Goal: Task Accomplishment & Management: Complete application form

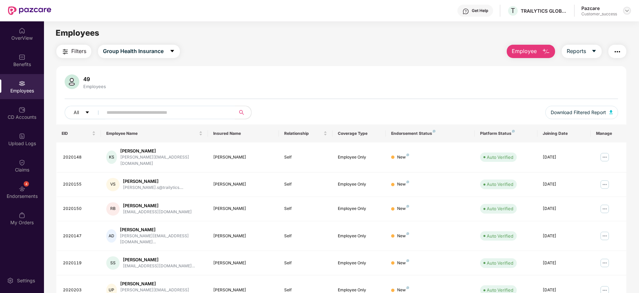
click at [629, 13] on img at bounding box center [627, 10] width 5 height 5
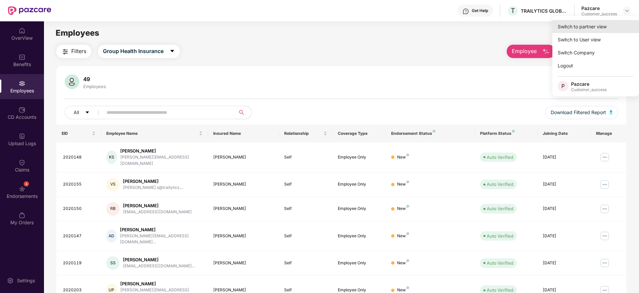
click at [617, 25] on div "Switch to partner view" at bounding box center [596, 26] width 87 height 13
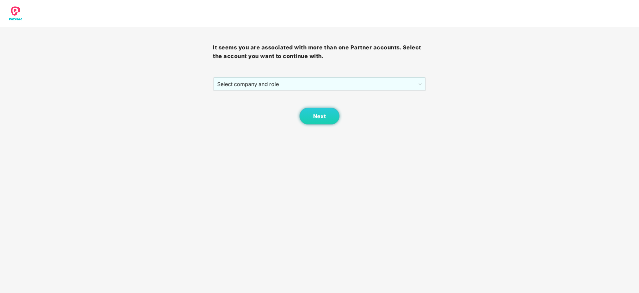
click at [359, 91] on div "Next" at bounding box center [319, 107] width 213 height 33
click at [359, 89] on span "Select company and role" at bounding box center [319, 84] width 204 height 13
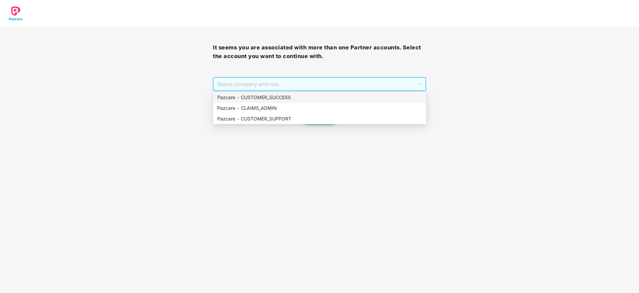
click at [357, 96] on div "Pazcare - CUSTOMER_SUCCESS" at bounding box center [319, 97] width 205 height 7
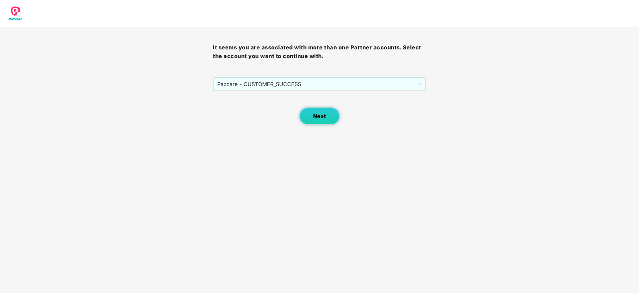
click at [324, 113] on span "Next" at bounding box center [319, 116] width 13 height 6
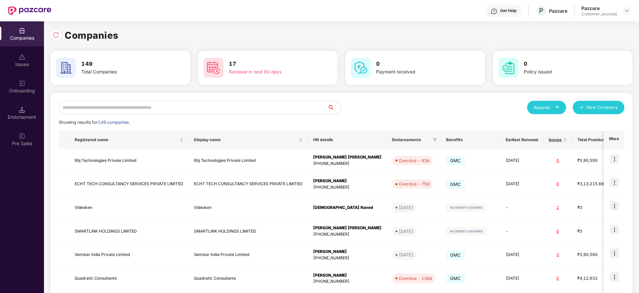
click at [94, 105] on input "text" at bounding box center [193, 107] width 269 height 13
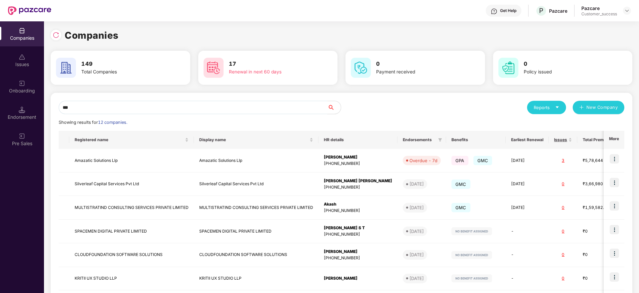
type input "***"
click at [118, 105] on input "***" at bounding box center [193, 107] width 269 height 13
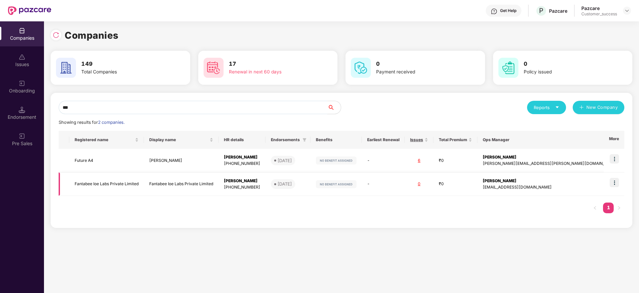
type input "***"
click at [612, 184] on img at bounding box center [614, 182] width 9 height 9
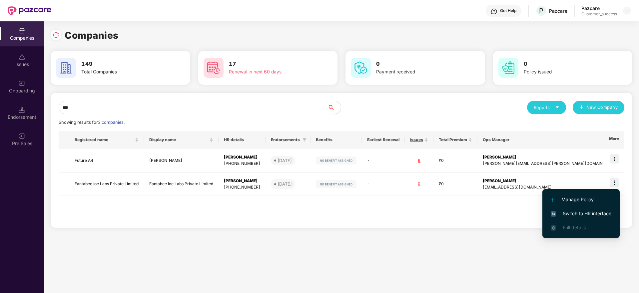
click at [602, 209] on li "Switch to HR interface" at bounding box center [581, 213] width 77 height 14
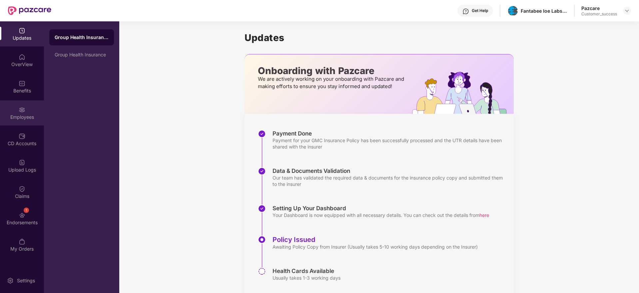
click at [26, 121] on div "Employees" at bounding box center [22, 112] width 44 height 25
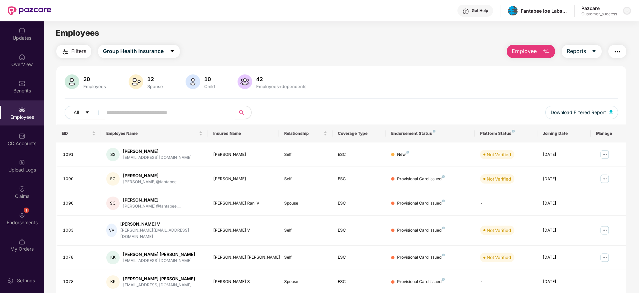
click at [626, 12] on img at bounding box center [627, 10] width 5 height 5
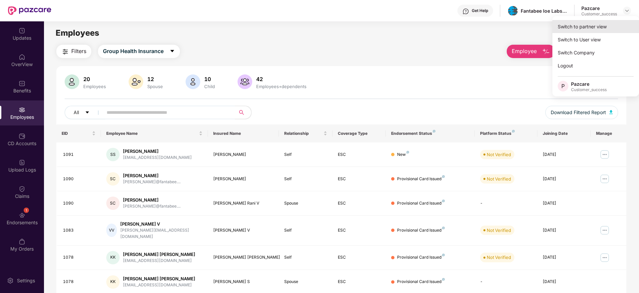
click at [615, 24] on div "Switch to partner view" at bounding box center [596, 26] width 87 height 13
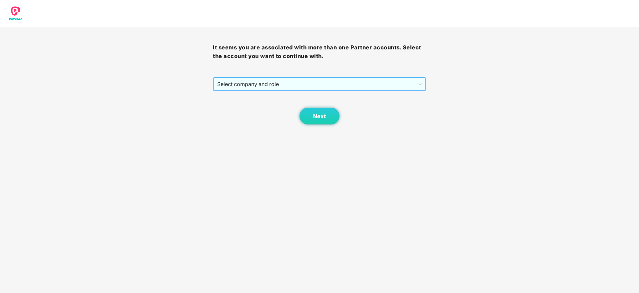
click at [325, 84] on span "Select company and role" at bounding box center [319, 84] width 204 height 13
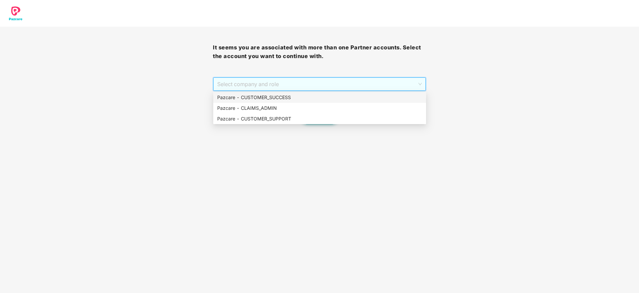
click at [326, 97] on div "Pazcare - CUSTOMER_SUCCESS" at bounding box center [319, 97] width 205 height 7
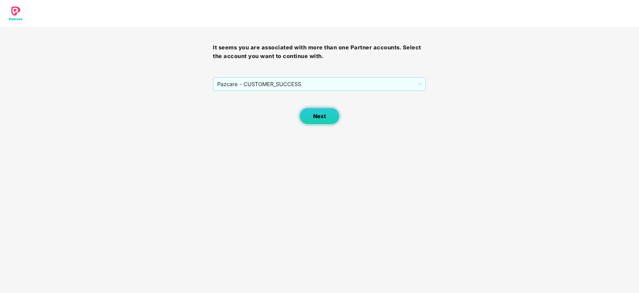
drag, startPoint x: 327, startPoint y: 103, endPoint x: 325, endPoint y: 113, distance: 10.1
click at [325, 109] on div "Next" at bounding box center [319, 107] width 213 height 33
click at [325, 114] on span "Next" at bounding box center [319, 116] width 13 height 6
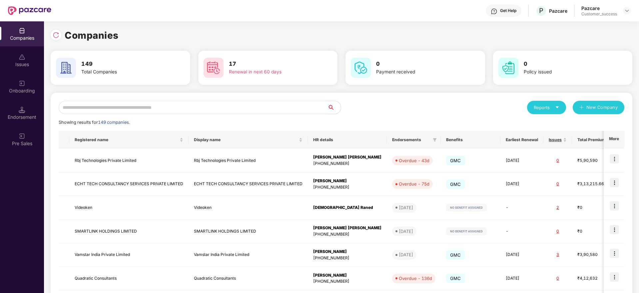
click at [298, 94] on div "Reports New Company Showing results for 149 companies. Registered name Display …" at bounding box center [342, 255] width 582 height 324
click at [300, 114] on div "Reports New Company Showing results for 149 companies. Registered name Display …" at bounding box center [342, 255] width 566 height 308
click at [290, 106] on input "text" at bounding box center [193, 107] width 269 height 13
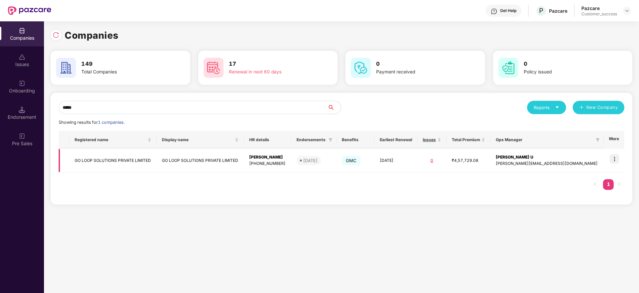
type input "*****"
click at [616, 160] on img at bounding box center [614, 158] width 9 height 9
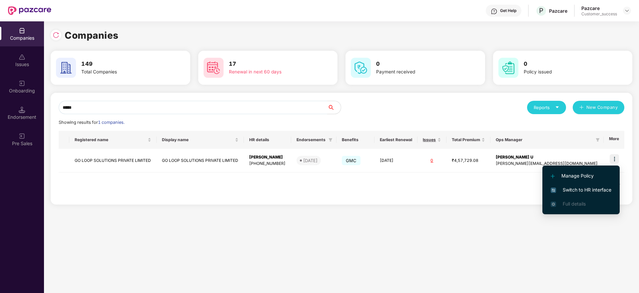
click at [602, 184] on li "Switch to HR interface" at bounding box center [581, 190] width 77 height 14
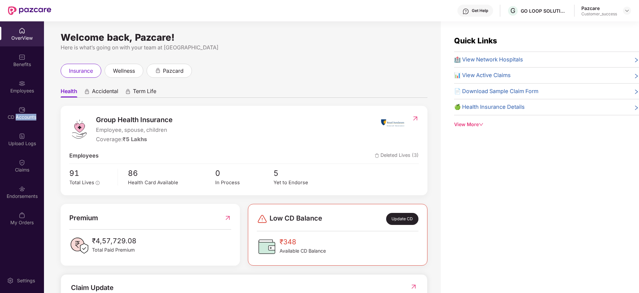
click at [22, 119] on div "CD Accounts" at bounding box center [22, 117] width 44 height 7
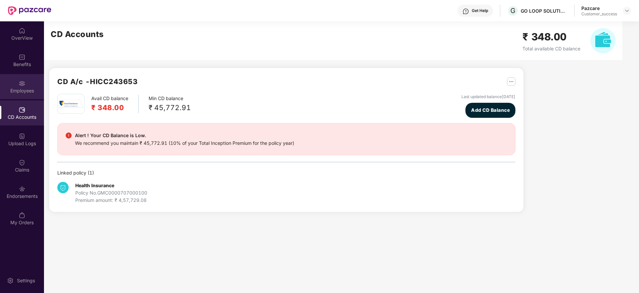
click at [19, 85] on img at bounding box center [22, 83] width 7 height 7
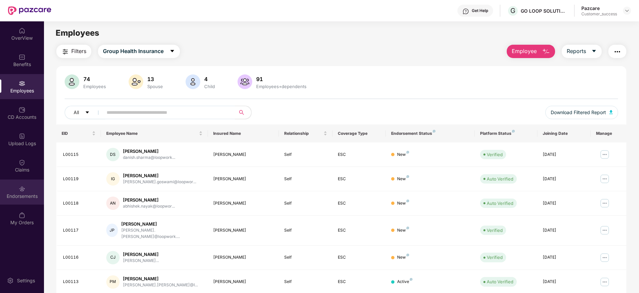
click at [21, 195] on div "Endorsements" at bounding box center [22, 196] width 44 height 7
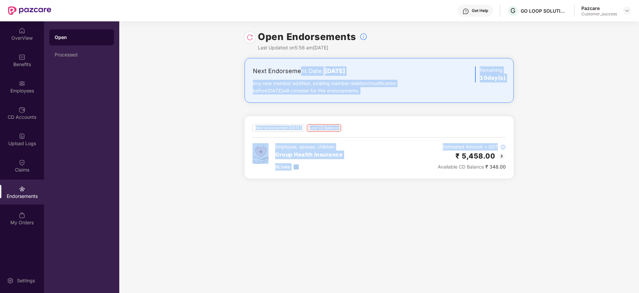
drag, startPoint x: 300, startPoint y: 73, endPoint x: 503, endPoint y: 142, distance: 214.2
click at [503, 142] on div "Next Endorsement Date: [DATE] Any new member addition, existing member deletion…" at bounding box center [379, 122] width 520 height 128
click at [530, 134] on div "Next Endorsement Date: [DATE] Any new member addition, existing member deletion…" at bounding box center [379, 122] width 520 height 128
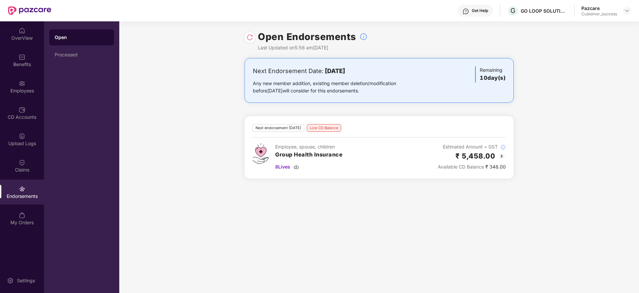
click at [502, 155] on img at bounding box center [502, 156] width 8 height 8
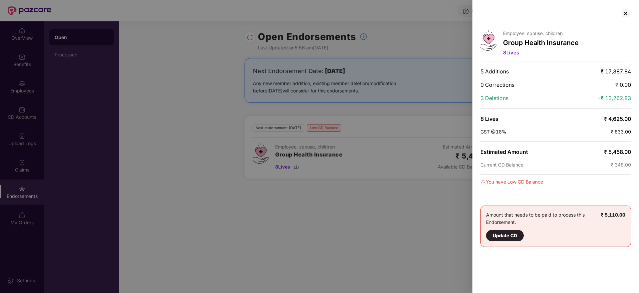
click at [624, 19] on div "Employee, spouse, children Group Health Insurance 8 Lives 5 Additions ₹ 17,887.…" at bounding box center [556, 146] width 167 height 293
click at [632, 14] on div "Employee, spouse, children Group Health Insurance 8 Lives 5 Additions ₹ 17,887.…" at bounding box center [556, 146] width 167 height 293
click at [626, 14] on div at bounding box center [626, 13] width 11 height 11
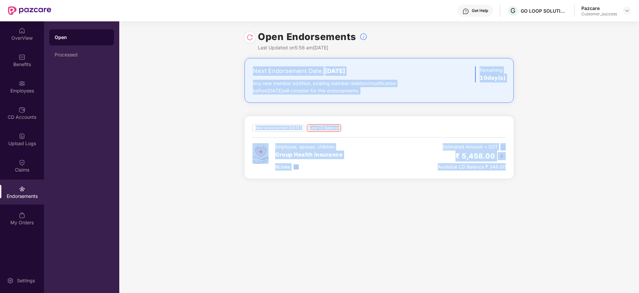
drag, startPoint x: 251, startPoint y: 66, endPoint x: 625, endPoint y: 212, distance: 401.5
click at [625, 212] on div "Open Endorsements Last Updated on 5:56 am[DATE] Next Endorsement Date: [DATE] A…" at bounding box center [379, 156] width 520 height 271
drag, startPoint x: 608, startPoint y: 205, endPoint x: 213, endPoint y: 43, distance: 426.6
click at [213, 43] on div "Open Endorsements Last Updated on 5:56 am[DATE] Next Endorsement Date: [DATE] A…" at bounding box center [379, 156] width 520 height 271
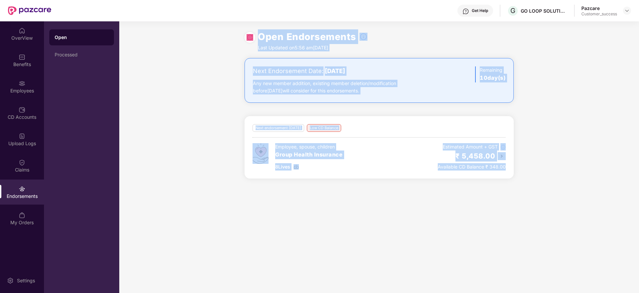
click at [213, 43] on div "Open Endorsements Last Updated on 5:56 am[DATE]" at bounding box center [379, 39] width 520 height 37
drag, startPoint x: 213, startPoint y: 43, endPoint x: 601, endPoint y: 243, distance: 435.9
click at [601, 243] on div "Open Endorsements Last Updated on 5:56 am[DATE] Next Endorsement Date: [DATE] A…" at bounding box center [379, 156] width 520 height 271
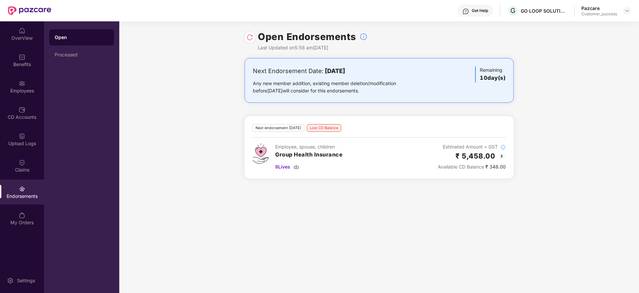
click at [534, 16] on div "G GO LOOP SOLUTIONS PRIVATE LIMITED" at bounding box center [537, 11] width 60 height 12
copy div "GO LOOP SOLUTIONS PRIVATE LIMITED"
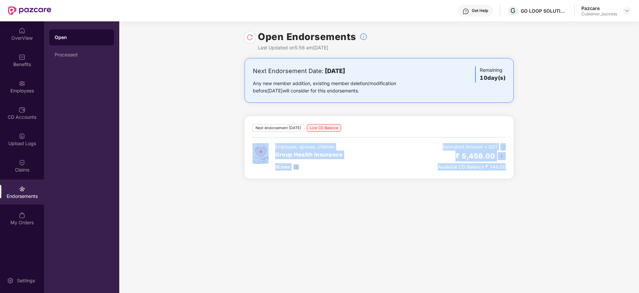
drag, startPoint x: 250, startPoint y: 141, endPoint x: 550, endPoint y: 195, distance: 304.6
click at [550, 195] on div "Open Endorsements Last Updated on 5:56 am[DATE] Next Endorsement Date: [DATE] A…" at bounding box center [379, 156] width 520 height 271
click at [551, 195] on div "Open Endorsements Last Updated on 5:56 am[DATE] Next Endorsement Date: [DATE] A…" at bounding box center [379, 156] width 520 height 271
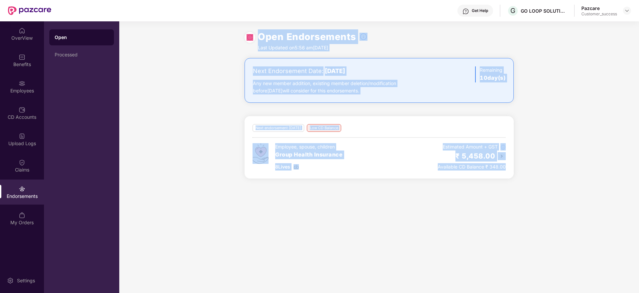
drag, startPoint x: 462, startPoint y: 142, endPoint x: 211, endPoint y: 42, distance: 269.7
click at [211, 42] on div "Open Endorsements Last Updated on 5:56 am[DATE] Next Endorsement Date: [DATE] A…" at bounding box center [379, 156] width 520 height 271
click at [211, 42] on div "Open Endorsements Last Updated on 5:56 am[DATE]" at bounding box center [379, 39] width 520 height 37
drag, startPoint x: 211, startPoint y: 42, endPoint x: 578, endPoint y: 204, distance: 401.1
click at [578, 204] on div "Open Endorsements Last Updated on 5:56 am[DATE] Next Endorsement Date: [DATE] A…" at bounding box center [379, 156] width 520 height 271
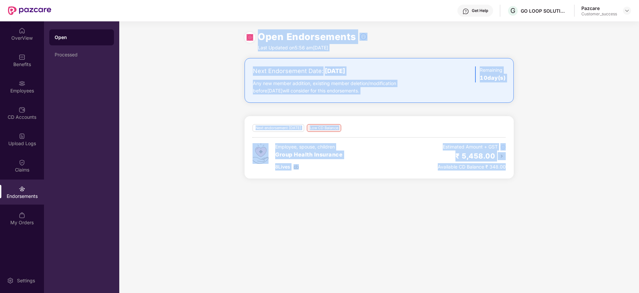
click at [578, 204] on div "Open Endorsements Last Updated on 5:56 am[DATE] Next Endorsement Date: [DATE] A…" at bounding box center [379, 156] width 520 height 271
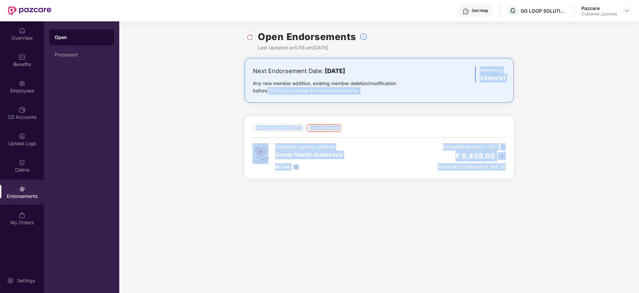
drag, startPoint x: 578, startPoint y: 204, endPoint x: 204, endPoint y: 81, distance: 393.8
click at [204, 81] on div "Open Endorsements Last Updated on 5:56 am[DATE] Next Endorsement Date: [DATE] A…" at bounding box center [379, 156] width 520 height 271
click at [204, 81] on div "Next Endorsement Date: [DATE] Any new member addition, existing member deletion…" at bounding box center [379, 122] width 520 height 128
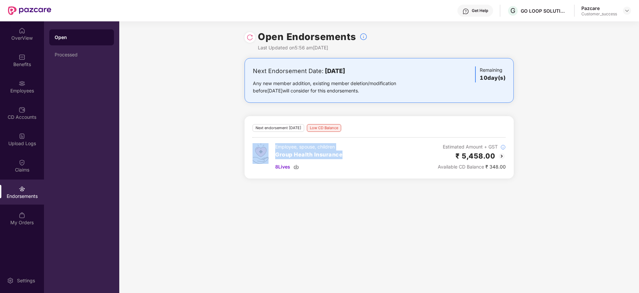
drag, startPoint x: 270, startPoint y: 167, endPoint x: 322, endPoint y: 172, distance: 52.3
click at [322, 172] on div "Next endorsement [DATE] Low CD Balance Employee, spouse, children Group Health …" at bounding box center [379, 147] width 269 height 62
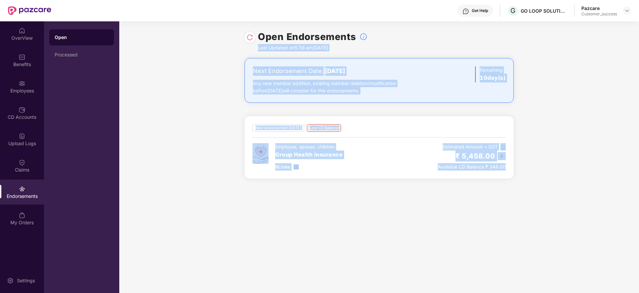
drag, startPoint x: 251, startPoint y: 53, endPoint x: 548, endPoint y: 207, distance: 334.9
click at [548, 207] on div "Open Endorsements Last Updated on 5:56 am[DATE] Next Endorsement Date: [DATE] A…" at bounding box center [379, 156] width 520 height 271
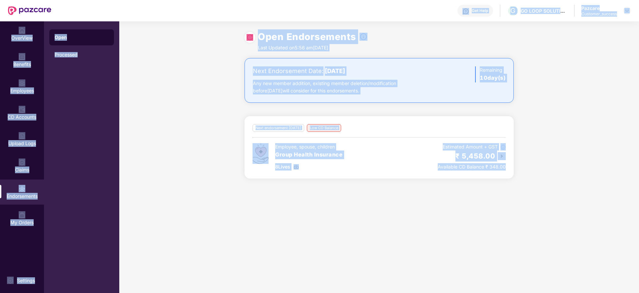
drag, startPoint x: 548, startPoint y: 207, endPoint x: 201, endPoint y: 20, distance: 394.7
click at [201, 20] on div "Get Help G GO LOOP SOLUTIONS PRIVATE LIMITED Pazcare Customer_success OverView …" at bounding box center [319, 146] width 639 height 293
click at [201, 20] on div "Get Help G GO LOOP SOLUTIONS PRIVATE LIMITED Pazcare Customer_success" at bounding box center [341, 10] width 580 height 21
drag, startPoint x: 305, startPoint y: 74, endPoint x: 379, endPoint y: 74, distance: 74.4
click at [379, 74] on div "Next Endorsement Date: [DATE]" at bounding box center [335, 70] width 164 height 9
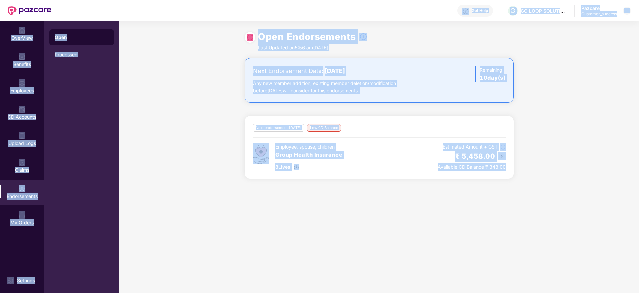
click at [379, 74] on div "Next Endorsement Date: [DATE]" at bounding box center [335, 70] width 164 height 9
drag, startPoint x: 321, startPoint y: 72, endPoint x: 402, endPoint y: 73, distance: 80.7
click at [402, 73] on div "Next Endorsement Date: [DATE]" at bounding box center [335, 70] width 164 height 9
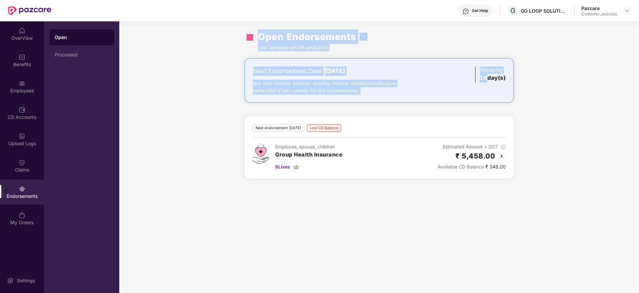
drag, startPoint x: 486, startPoint y: 92, endPoint x: 226, endPoint y: 47, distance: 263.5
click at [226, 47] on div "Open Endorsements Last Updated on 5:56 am[DATE] Next Endorsement Date: [DATE] A…" at bounding box center [379, 156] width 520 height 271
click at [226, 47] on div "Open Endorsements Last Updated on 5:56 am[DATE]" at bounding box center [379, 39] width 520 height 37
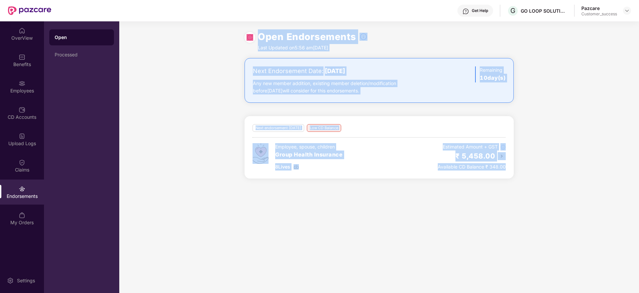
drag, startPoint x: 226, startPoint y: 47, endPoint x: 555, endPoint y: 181, distance: 355.2
click at [555, 181] on div "Open Endorsements Last Updated on 5:56 am[DATE] Next Endorsement Date: [DATE] A…" at bounding box center [379, 156] width 520 height 271
click at [555, 181] on div "Next Endorsement Date: [DATE] Any new member addition, existing member deletion…" at bounding box center [379, 122] width 520 height 128
drag, startPoint x: 555, startPoint y: 181, endPoint x: 209, endPoint y: 39, distance: 374.8
click at [209, 39] on div "Open Endorsements Last Updated on 5:56 am[DATE] Next Endorsement Date: [DATE] A…" at bounding box center [379, 156] width 520 height 271
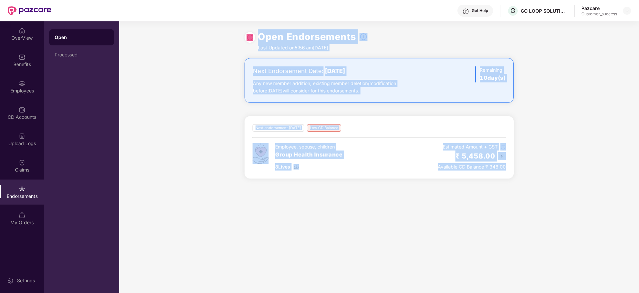
click at [209, 39] on div "Open Endorsements Last Updated on 5:56 am[DATE]" at bounding box center [379, 39] width 520 height 37
drag, startPoint x: 209, startPoint y: 39, endPoint x: 588, endPoint y: 185, distance: 407.0
click at [588, 185] on div "Open Endorsements Last Updated on 5:56 am[DATE] Next Endorsement Date: [DATE] A…" at bounding box center [379, 156] width 520 height 271
click at [588, 185] on div "Next Endorsement Date: [DATE] Any new member addition, existing member deletion…" at bounding box center [379, 122] width 520 height 128
drag, startPoint x: 588, startPoint y: 185, endPoint x: 149, endPoint y: 23, distance: 468.5
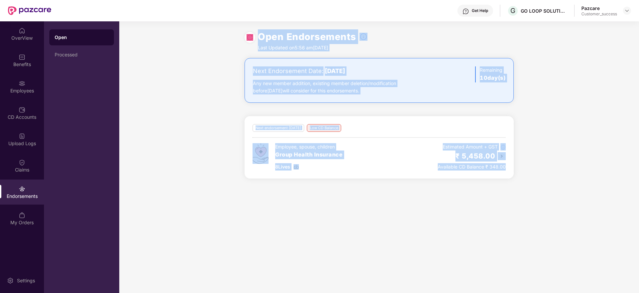
click at [149, 23] on div "Open Endorsements Last Updated on 5:56 am[DATE] Next Endorsement Date: [DATE] A…" at bounding box center [379, 156] width 520 height 271
click at [149, 23] on div "Open Endorsements Last Updated on 5:56 am[DATE]" at bounding box center [379, 39] width 520 height 37
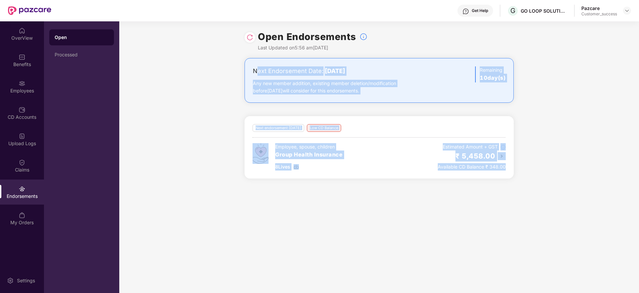
drag, startPoint x: 258, startPoint y: 68, endPoint x: 537, endPoint y: 201, distance: 308.5
click at [537, 201] on div "Open Endorsements Last Updated on 5:56 am[DATE] Next Endorsement Date: [DATE] A…" at bounding box center [379, 156] width 520 height 271
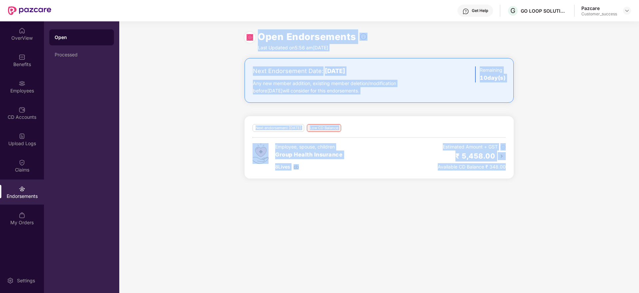
drag, startPoint x: 537, startPoint y: 201, endPoint x: 233, endPoint y: 35, distance: 346.3
click at [233, 35] on div "Open Endorsements Last Updated on 5:56 am[DATE] Next Endorsement Date: [DATE] A…" at bounding box center [379, 156] width 520 height 271
click at [233, 35] on div "Open Endorsements Last Updated on 5:56 am[DATE]" at bounding box center [379, 39] width 520 height 37
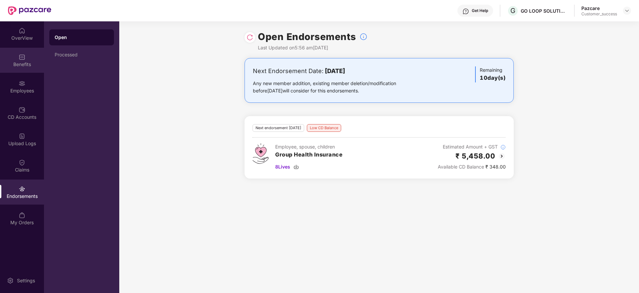
click at [20, 55] on img at bounding box center [22, 57] width 7 height 7
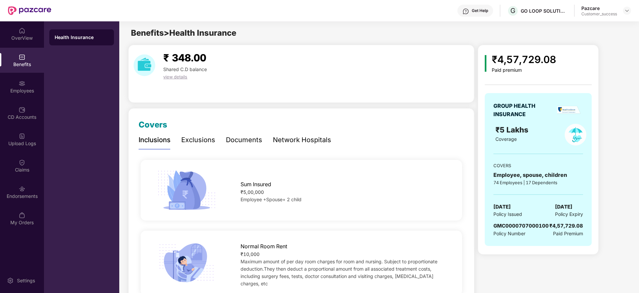
click at [538, 225] on span "GMC0000707000100" at bounding box center [521, 225] width 55 height 6
copy span "GMC0000707000100"
click at [586, 207] on div "GROUP HEALTH INSURANCE ₹5 Lakhs Coverage COVERS Employee, spouse, children 74 E…" at bounding box center [538, 169] width 107 height 153
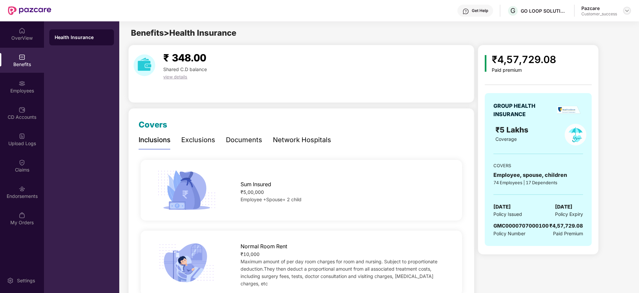
drag, startPoint x: 626, startPoint y: 19, endPoint x: 626, endPoint y: 14, distance: 4.7
click at [626, 14] on div "Get Help G GO LOOP SOLUTIONS PRIVATE LIMITED Pazcare Customer_success" at bounding box center [341, 10] width 580 height 21
click at [626, 13] on img at bounding box center [627, 10] width 5 height 5
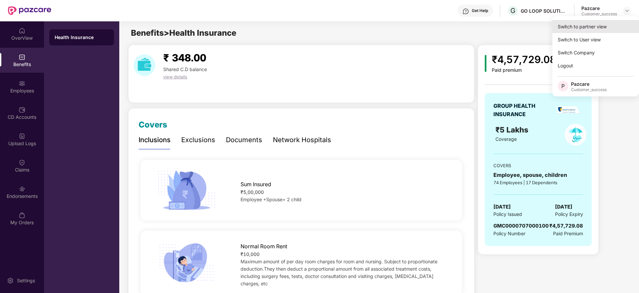
click at [604, 32] on div "Switch to partner view" at bounding box center [596, 26] width 87 height 13
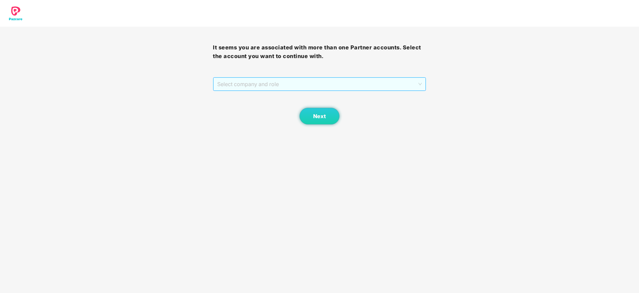
click at [365, 88] on span "Select company and role" at bounding box center [319, 84] width 204 height 13
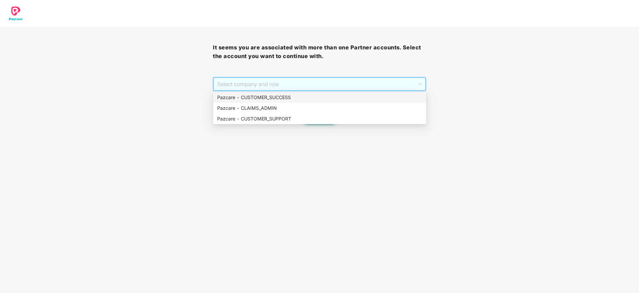
click at [359, 99] on div "Pazcare - CUSTOMER_SUCCESS" at bounding box center [319, 97] width 205 height 7
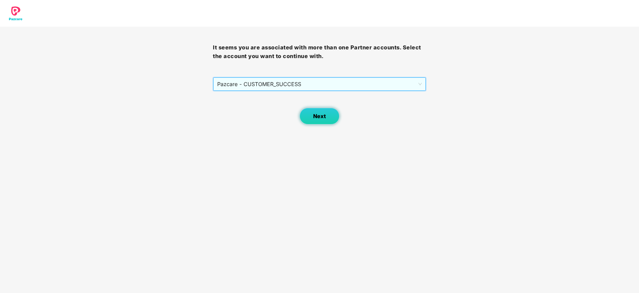
click at [328, 120] on button "Next" at bounding box center [320, 116] width 40 height 17
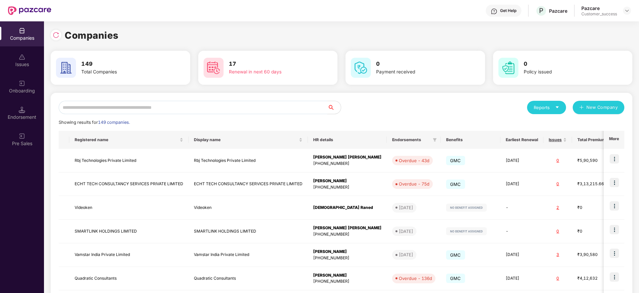
click at [316, 105] on input "text" at bounding box center [193, 107] width 269 height 13
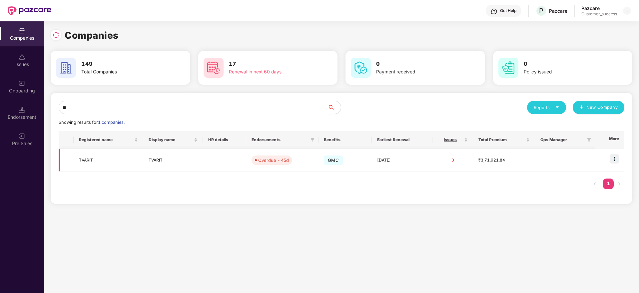
type input "**"
click at [297, 162] on td "Overdue - 45d" at bounding box center [282, 160] width 72 height 23
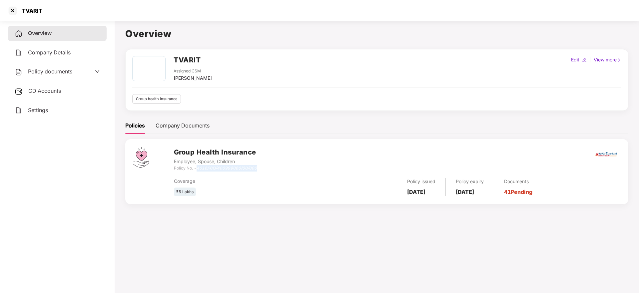
drag, startPoint x: 258, startPoint y: 168, endPoint x: 197, endPoint y: 168, distance: 60.7
click at [197, 168] on div "Group Health Insurance Employee, Spouse, Children Policy No. - 4016/X/O/4009990…" at bounding box center [397, 159] width 447 height 24
copy icon "4016/X/O/400999060/00/000"
click at [12, 9] on div at bounding box center [12, 10] width 11 height 11
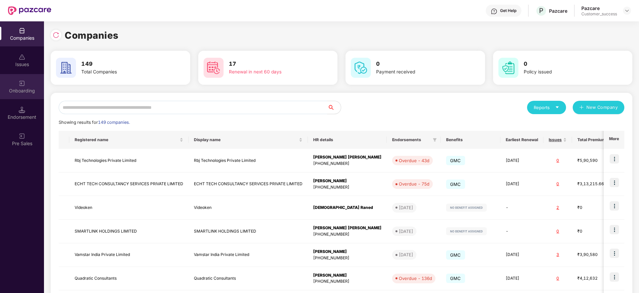
click at [20, 93] on div "Onboarding" at bounding box center [22, 90] width 44 height 7
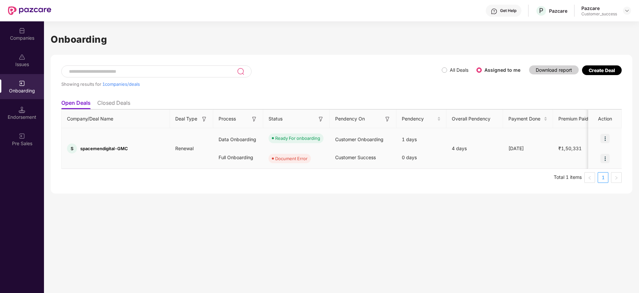
click at [605, 141] on img at bounding box center [605, 138] width 9 height 9
click at [592, 159] on span "View Document" at bounding box center [578, 155] width 48 height 7
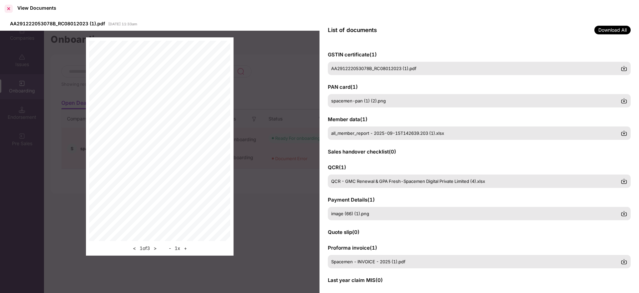
click at [9, 10] on div at bounding box center [8, 8] width 11 height 11
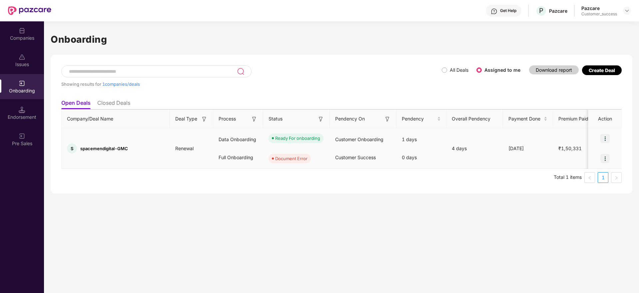
click at [606, 159] on img at bounding box center [605, 158] width 9 height 9
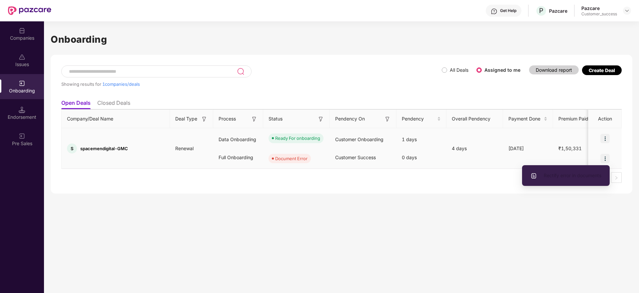
click at [596, 171] on li "Rectify error in documents" at bounding box center [566, 175] width 88 height 14
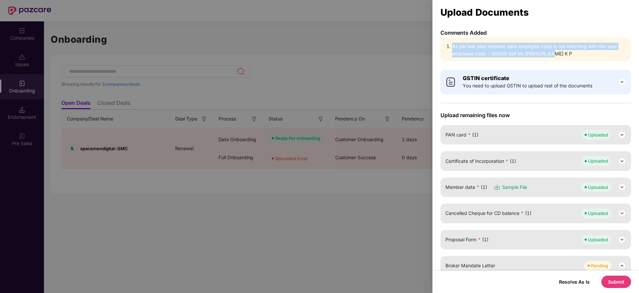
drag, startPoint x: 452, startPoint y: 46, endPoint x: 564, endPoint y: 53, distance: 111.9
click at [564, 53] on li "As per last year member data employee code is not matching with this year emplo…" at bounding box center [539, 50] width 174 height 15
drag, startPoint x: 564, startPoint y: 53, endPoint x: 445, endPoint y: 46, distance: 119.2
click at [445, 46] on div "As per last year member data employee code is not matching with this year emplo…" at bounding box center [536, 49] width 191 height 23
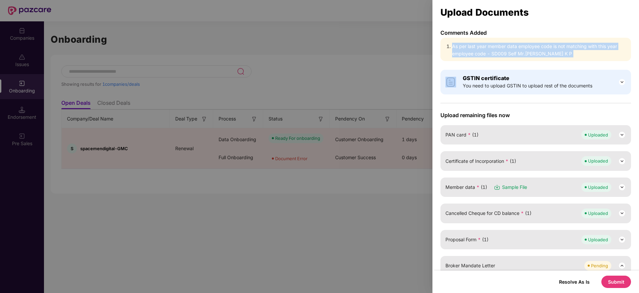
click at [445, 46] on div "As per last year member data employee code is not matching with this year emplo…" at bounding box center [536, 49] width 191 height 23
drag, startPoint x: 445, startPoint y: 46, endPoint x: 571, endPoint y: 56, distance: 126.1
click at [571, 56] on div "As per last year member data employee code is not matching with this year emplo…" at bounding box center [536, 49] width 191 height 23
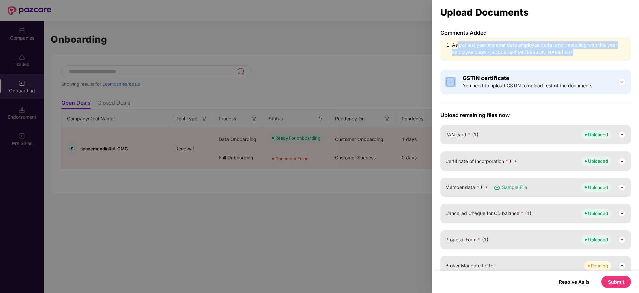
scroll to position [0, 0]
drag, startPoint x: 571, startPoint y: 56, endPoint x: 441, endPoint y: 36, distance: 130.9
click at [441, 36] on div "Comments Added As per last year member data employee code is not matching with …" at bounding box center [536, 45] width 191 height 32
drag, startPoint x: 449, startPoint y: 37, endPoint x: 566, endPoint y: 53, distance: 118.1
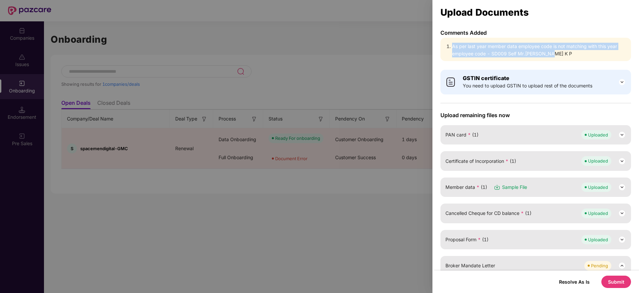
click at [566, 53] on div "Comments Added As per last year member data employee code is not matching with …" at bounding box center [536, 45] width 191 height 32
click at [566, 53] on li "As per last year member data employee code is not matching with this year emplo…" at bounding box center [539, 50] width 174 height 15
drag, startPoint x: 566, startPoint y: 53, endPoint x: 463, endPoint y: 41, distance: 103.8
click at [463, 41] on div "As per last year member data employee code is not matching with this year emplo…" at bounding box center [536, 49] width 191 height 23
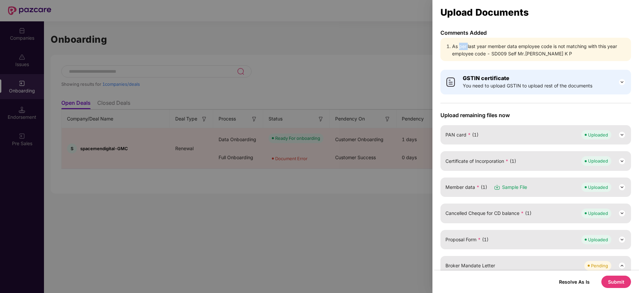
click at [463, 41] on div "As per last year member data employee code is not matching with this year emplo…" at bounding box center [536, 49] width 191 height 23
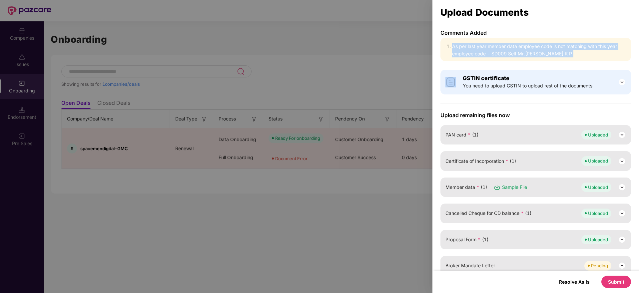
click at [463, 41] on div "As per last year member data employee code is not matching with this year emplo…" at bounding box center [536, 49] width 191 height 23
click at [506, 52] on li "As per last year member data employee code is not matching with this year emplo…" at bounding box center [539, 50] width 174 height 15
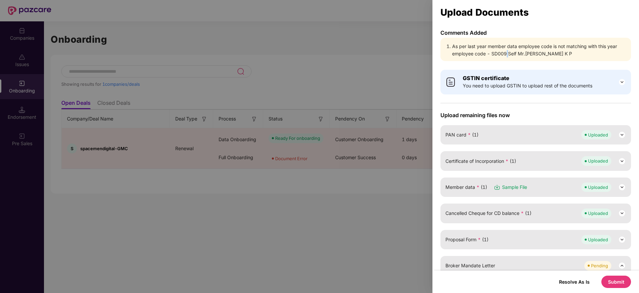
click at [506, 52] on li "As per last year member data employee code is not matching with this year emplo…" at bounding box center [539, 50] width 174 height 15
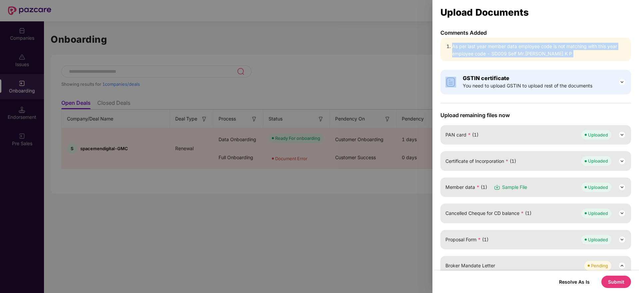
click at [506, 52] on li "As per last year member data employee code is not matching with this year emplo…" at bounding box center [539, 50] width 174 height 15
click at [521, 52] on li "As per last year member data employee code is not matching with this year emplo…" at bounding box center [539, 50] width 174 height 15
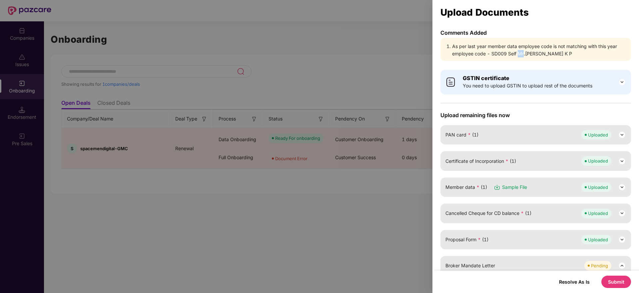
click at [521, 52] on li "As per last year member data employee code is not matching with this year emplo…" at bounding box center [539, 50] width 174 height 15
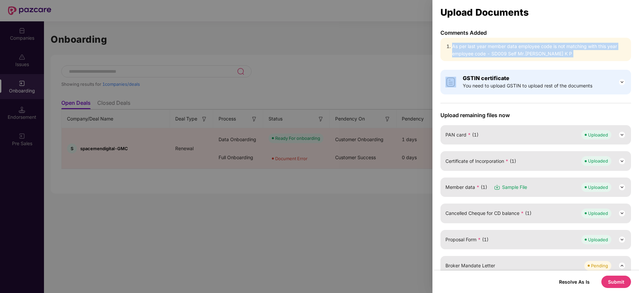
click at [521, 52] on li "As per last year member data employee code is not matching with this year emplo…" at bounding box center [539, 50] width 174 height 15
click at [530, 51] on li "As per last year member data employee code is not matching with this year emplo…" at bounding box center [539, 50] width 174 height 15
drag, startPoint x: 446, startPoint y: 48, endPoint x: 595, endPoint y: 52, distance: 148.7
click at [595, 52] on ol "As per last year member data employee code is not matching with this year emplo…" at bounding box center [536, 50] width 181 height 15
click at [595, 52] on li "As per last year member data employee code is not matching with this year emplo…" at bounding box center [539, 50] width 174 height 15
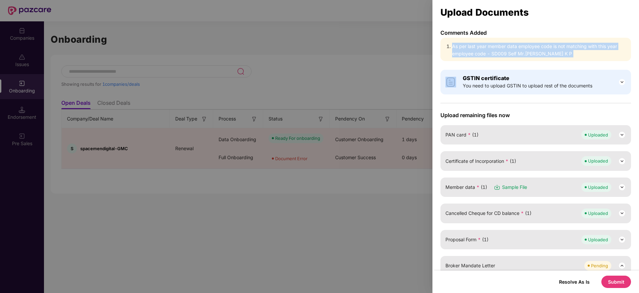
drag, startPoint x: 595, startPoint y: 52, endPoint x: 434, endPoint y: 42, distance: 161.7
click at [434, 42] on div "Comments Added As per last year member data employee code is not matching with …" at bounding box center [536, 149] width 207 height 241
drag, startPoint x: 434, startPoint y: 42, endPoint x: 587, endPoint y: 64, distance: 154.9
click at [587, 64] on div "Comments Added As per last year member data employee code is not matching with …" at bounding box center [536, 149] width 207 height 241
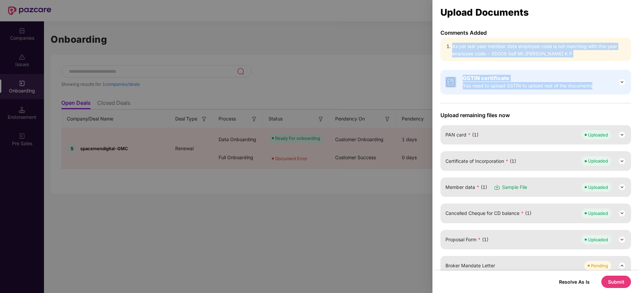
click at [587, 64] on div "Comments Added As per last year member data employee code is not matching with …" at bounding box center [536, 149] width 207 height 241
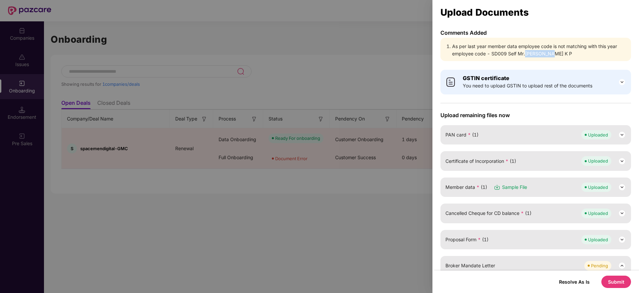
drag, startPoint x: 525, startPoint y: 54, endPoint x: 548, endPoint y: 53, distance: 23.3
click at [548, 53] on li "As per last year member data employee code is not matching with this year emplo…" at bounding box center [539, 50] width 174 height 15
copy li "[PERSON_NAME] K P"
click at [573, 89] on span "You need to upload GSTIN to upload rest of the documents" at bounding box center [528, 85] width 130 height 7
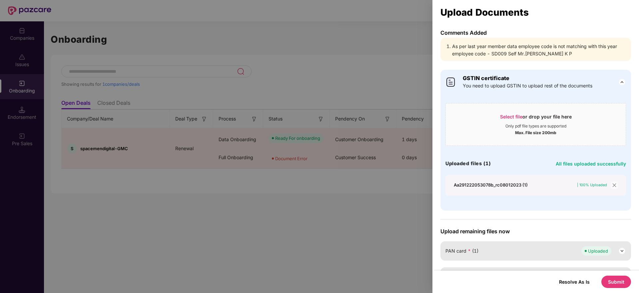
click at [573, 89] on span "You need to upload GSTIN to upload rest of the documents" at bounding box center [528, 85] width 130 height 7
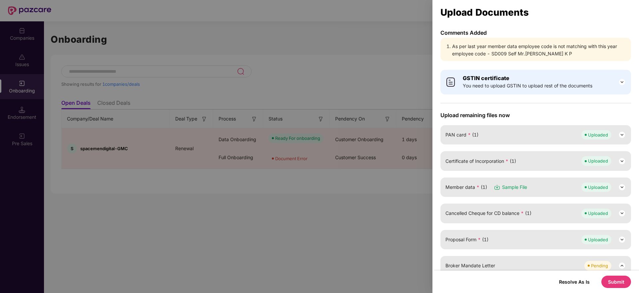
click at [552, 51] on li "As per last year member data employee code is not matching with this year emplo…" at bounding box center [539, 50] width 174 height 15
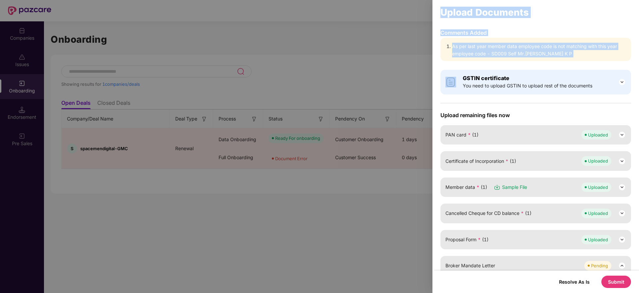
drag, startPoint x: 552, startPoint y: 51, endPoint x: 403, endPoint y: 13, distance: 153.4
click at [403, 13] on div "Upload Documents Comments Added As per last year member data employee code is n…" at bounding box center [319, 146] width 639 height 293
click at [469, 19] on div "Upload Documents" at bounding box center [536, 12] width 207 height 18
drag, startPoint x: 442, startPoint y: 9, endPoint x: 567, endPoint y: 64, distance: 137.3
click at [567, 64] on div "Upload Documents Comments Added As per last year member data employee code is n…" at bounding box center [536, 146] width 207 height 293
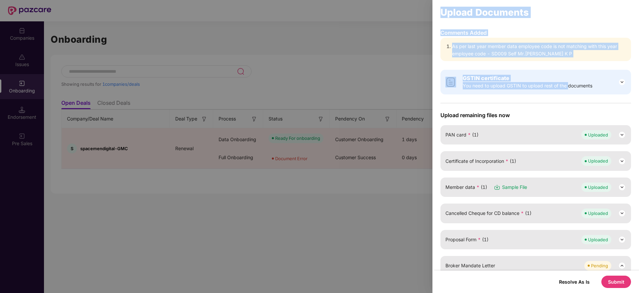
click at [567, 64] on div "Comments Added As per last year member data employee code is not matching with …" at bounding box center [536, 149] width 207 height 241
drag, startPoint x: 567, startPoint y: 64, endPoint x: 445, endPoint y: 13, distance: 132.9
click at [445, 13] on div "Upload Documents Comments Added As per last year member data employee code is n…" at bounding box center [536, 146] width 207 height 293
click at [445, 13] on div "Upload Documents" at bounding box center [536, 12] width 191 height 7
drag, startPoint x: 445, startPoint y: 13, endPoint x: 548, endPoint y: 62, distance: 113.8
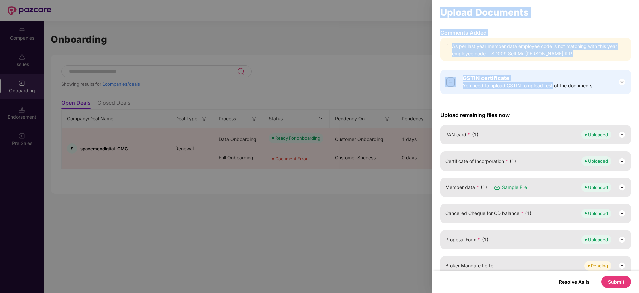
click at [548, 62] on div "Upload Documents Comments Added As per last year member data employee code is n…" at bounding box center [536, 146] width 207 height 293
click at [548, 62] on div "Comments Added As per last year member data employee code is not matching with …" at bounding box center [536, 149] width 207 height 241
drag, startPoint x: 536, startPoint y: 63, endPoint x: 444, endPoint y: 33, distance: 96.6
click at [444, 33] on div "Comments Added As per last year member data employee code is not matching with …" at bounding box center [536, 149] width 207 height 241
click at [444, 33] on p "Comments Added" at bounding box center [536, 32] width 191 height 7
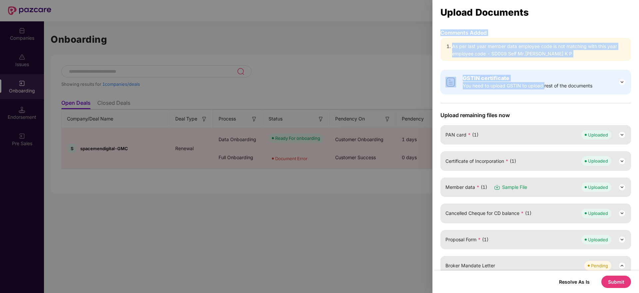
drag, startPoint x: 444, startPoint y: 33, endPoint x: 542, endPoint y: 61, distance: 101.5
click at [542, 61] on div "Comments Added As per last year member data employee code is not matching with …" at bounding box center [536, 149] width 207 height 241
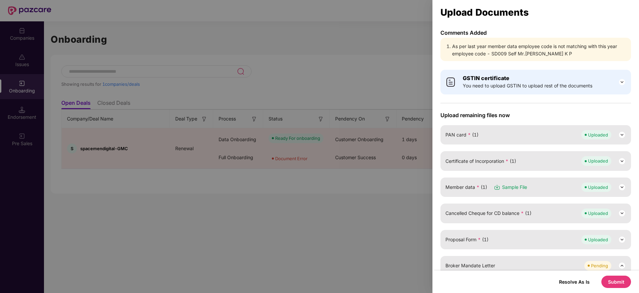
click at [623, 282] on button "Submit" at bounding box center [617, 281] width 30 height 12
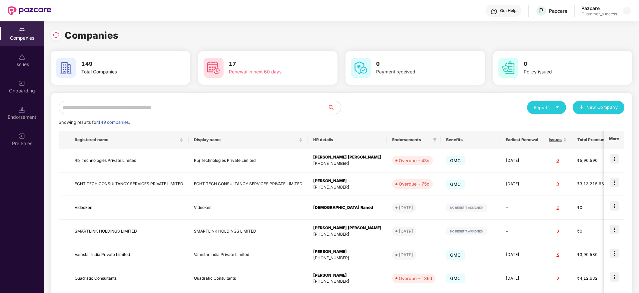
click at [191, 111] on input "text" at bounding box center [193, 107] width 269 height 13
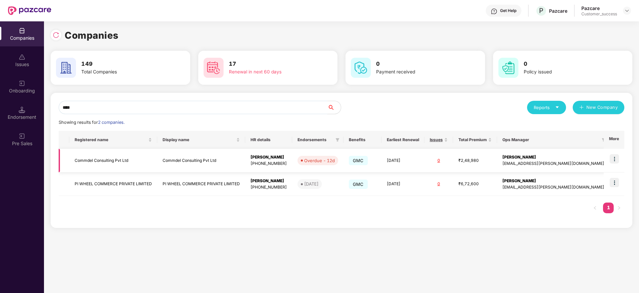
type input "****"
click at [616, 159] on img at bounding box center [614, 158] width 9 height 9
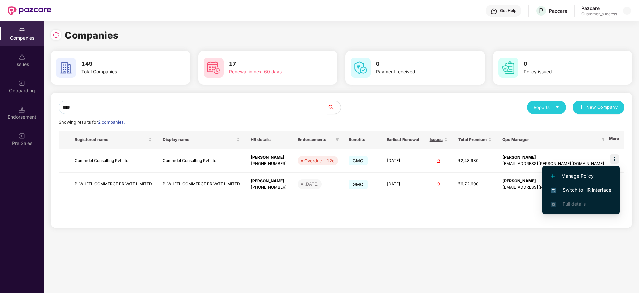
click at [611, 186] on span "Switch to HR interface" at bounding box center [581, 189] width 61 height 7
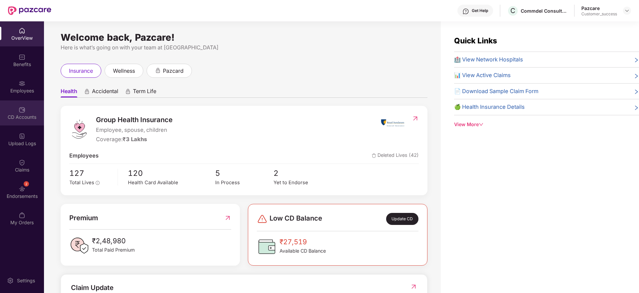
click at [28, 101] on div "CD Accounts" at bounding box center [22, 112] width 44 height 25
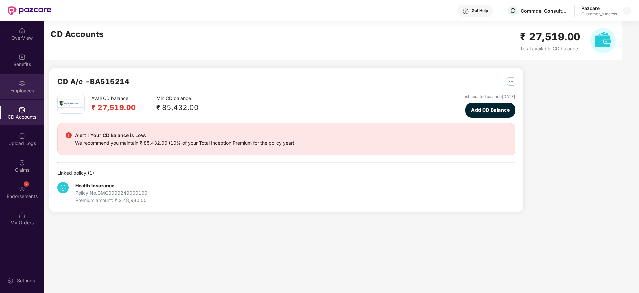
click at [13, 80] on div "Employees" at bounding box center [22, 86] width 44 height 25
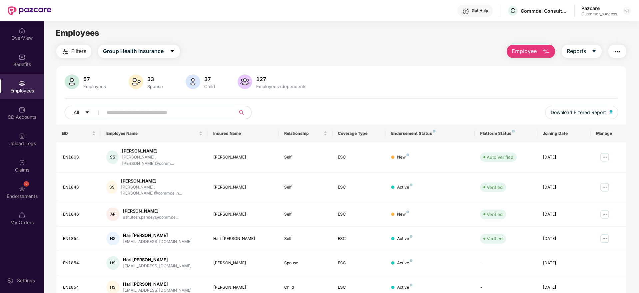
click at [263, 85] on div "Employees+dependents" at bounding box center [281, 86] width 53 height 5
click at [577, 53] on span "Reports" at bounding box center [576, 51] width 19 height 8
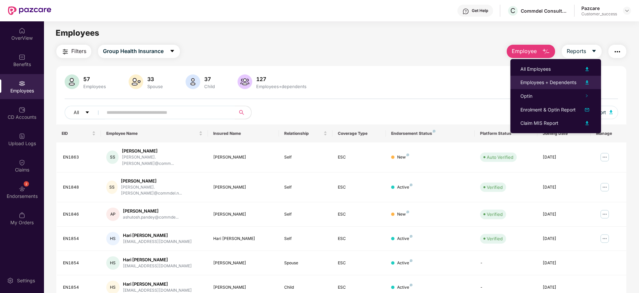
click at [571, 79] on div "Employees + Dependents" at bounding box center [549, 82] width 56 height 7
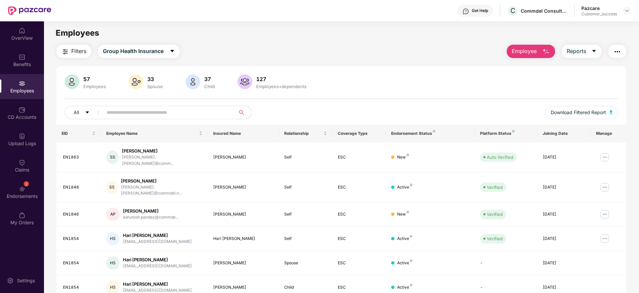
click at [523, 95] on div "57 Employees 33 Spouse 37 Child [DEMOGRAPHIC_DATA] Employees+dependents All Dow…" at bounding box center [341, 99] width 570 height 50
click at [627, 12] on img at bounding box center [627, 10] width 5 height 5
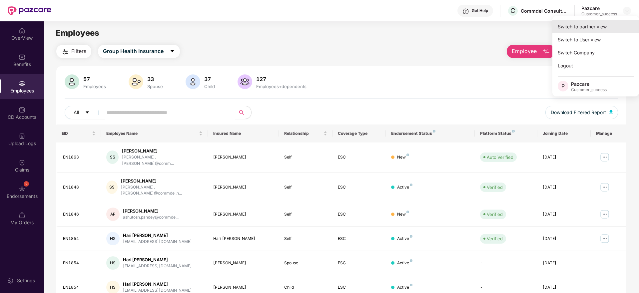
click at [619, 26] on div "Switch to partner view" at bounding box center [596, 26] width 87 height 13
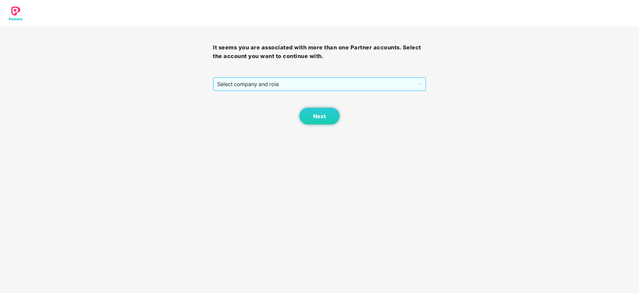
click at [326, 85] on span "Select company and role" at bounding box center [319, 84] width 204 height 13
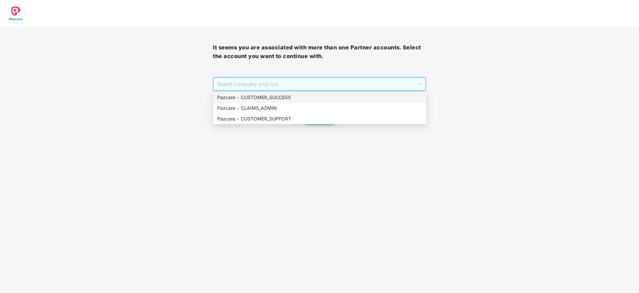
click at [326, 97] on div "Pazcare - CUSTOMER_SUCCESS" at bounding box center [319, 97] width 205 height 7
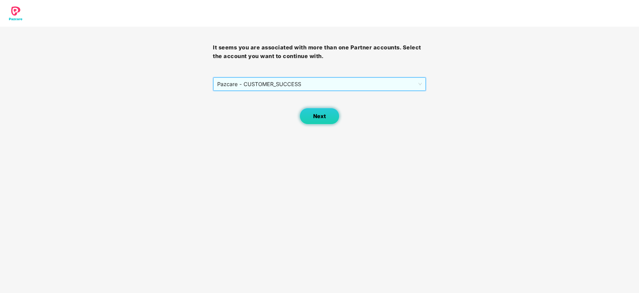
click at [318, 116] on span "Next" at bounding box center [319, 116] width 13 height 6
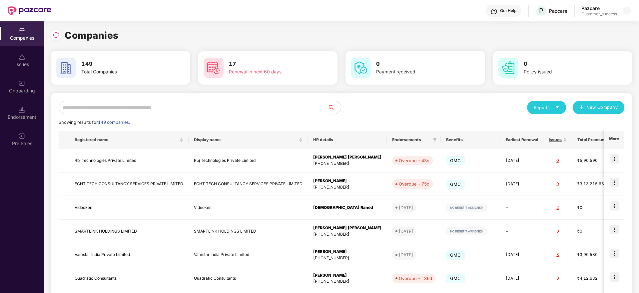
click at [278, 105] on input "text" at bounding box center [193, 107] width 269 height 13
type input "*"
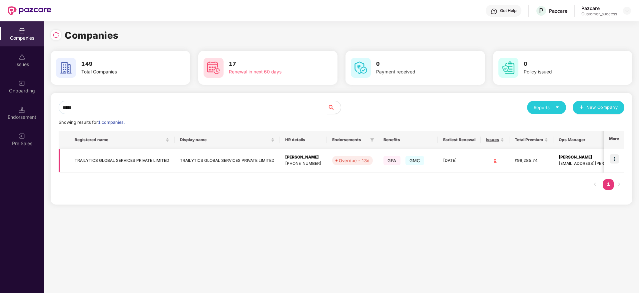
type input "*****"
click at [616, 158] on img at bounding box center [614, 158] width 9 height 9
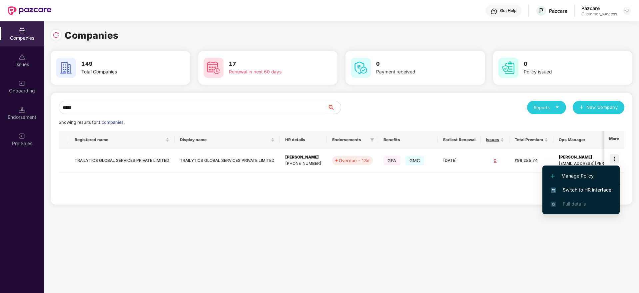
click at [596, 191] on span "Switch to HR interface" at bounding box center [581, 189] width 61 height 7
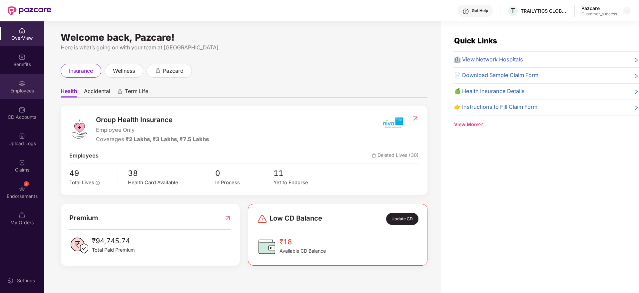
click at [18, 80] on div "Employees" at bounding box center [22, 86] width 44 height 25
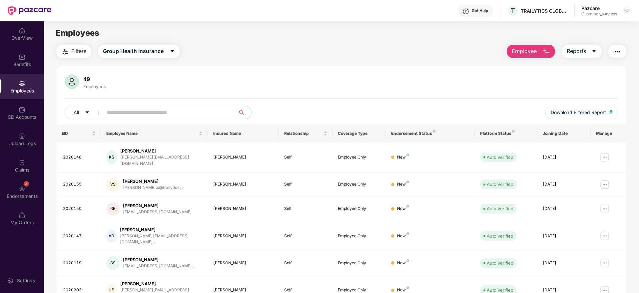
click at [149, 44] on main "Employees Filters Group Health Insurance Employee Reports 49 Employees All Down…" at bounding box center [341, 167] width 595 height 293
click at [147, 53] on span "Group Health Insurance" at bounding box center [133, 51] width 61 height 8
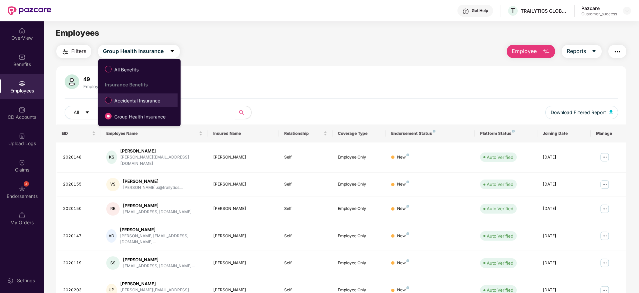
click at [145, 105] on label "Accidental Insurance" at bounding box center [134, 99] width 65 height 11
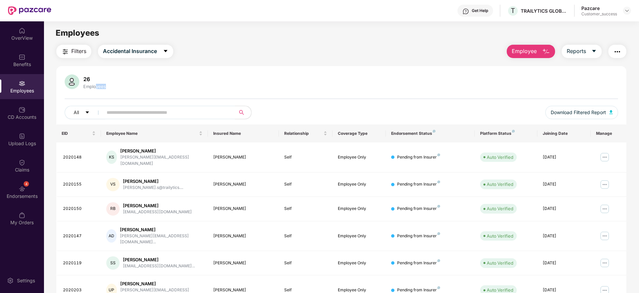
drag, startPoint x: 116, startPoint y: 97, endPoint x: 95, endPoint y: 85, distance: 24.5
click at [95, 85] on div "26 Employees All Download Filtered Report" at bounding box center [341, 99] width 570 height 50
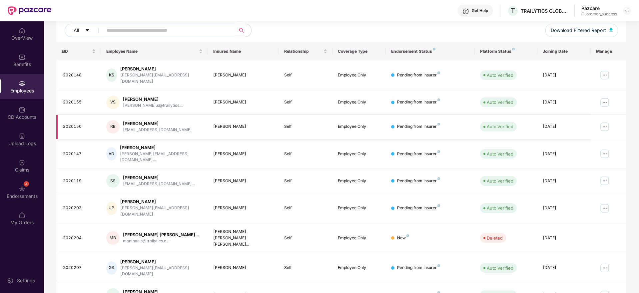
scroll to position [117, 0]
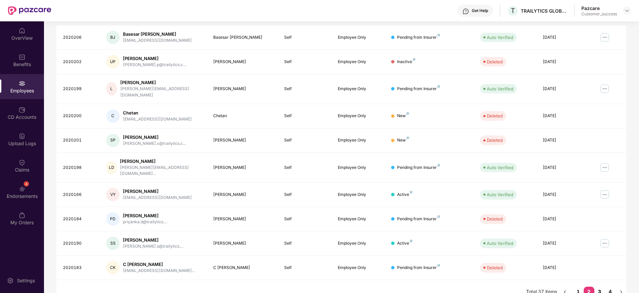
click at [604, 286] on link "3" at bounding box center [600, 291] width 11 height 10
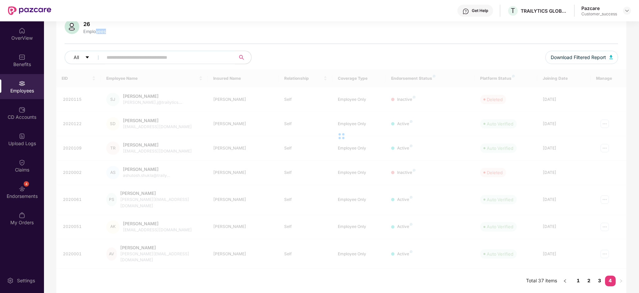
scroll to position [44, 0]
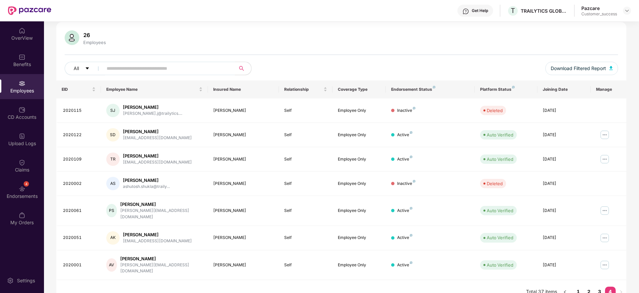
click at [101, 35] on div "26" at bounding box center [94, 35] width 25 height 7
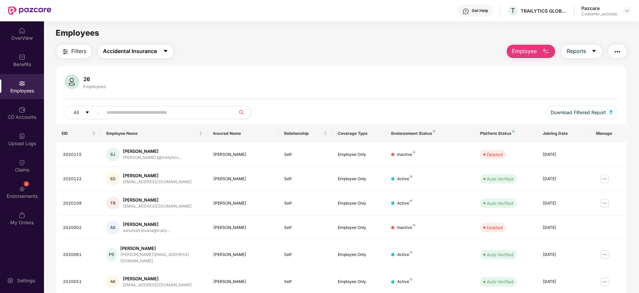
click at [122, 56] on button "Accidental Insurance" at bounding box center [135, 51] width 75 height 13
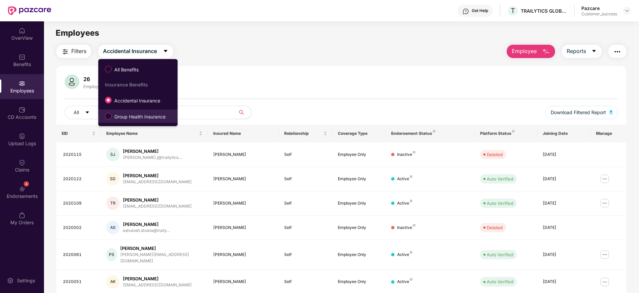
click at [134, 114] on span "Group Health Insurance" at bounding box center [140, 116] width 57 height 7
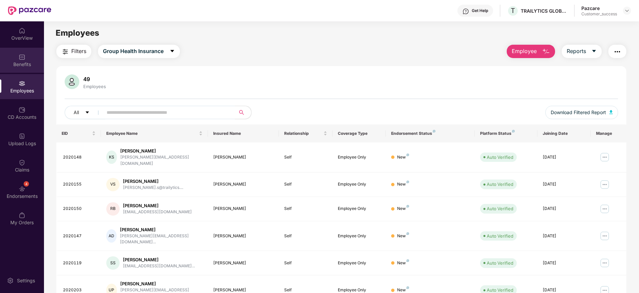
click at [21, 68] on div "Benefits" at bounding box center [22, 60] width 44 height 25
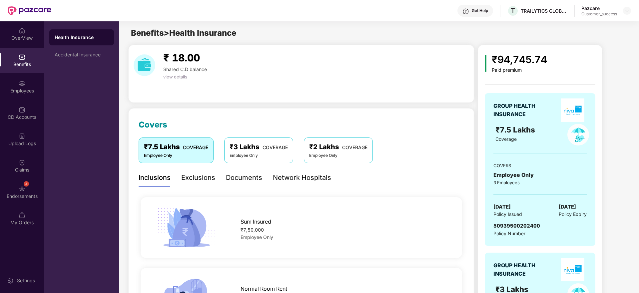
click at [246, 149] on div "₹3 Lakhs COVERAGE" at bounding box center [259, 147] width 58 height 10
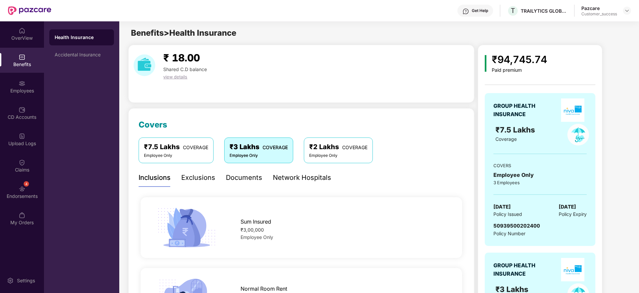
click at [303, 151] on div "₹7.5 Lakhs COVERAGE Employee Only ₹3 Lakhs COVERAGE Employee Only ₹2 Lakhs COVE…" at bounding box center [256, 149] width 234 height 25
click at [89, 59] on div "Accidental Insurance" at bounding box center [81, 55] width 65 height 16
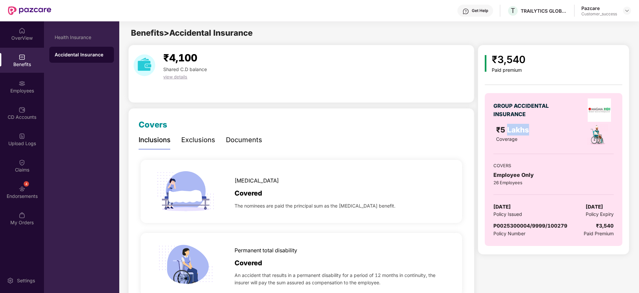
drag, startPoint x: 507, startPoint y: 122, endPoint x: 528, endPoint y: 131, distance: 22.7
click at [528, 131] on div "GROUP ACCIDENTAL INSURANCE ₹5 Lakhs Coverage COVERS Employee Only 26 Employees …" at bounding box center [553, 169] width 137 height 153
click at [528, 131] on span "₹5 Lakhs" at bounding box center [513, 129] width 35 height 9
drag, startPoint x: 529, startPoint y: 140, endPoint x: 483, endPoint y: 98, distance: 62.3
click at [483, 98] on div "₹3,540 Paid premium GROUP ACCIDENTAL INSURANCE ₹5 Lakhs Coverage COVERS Employe…" at bounding box center [553, 150] width 151 height 210
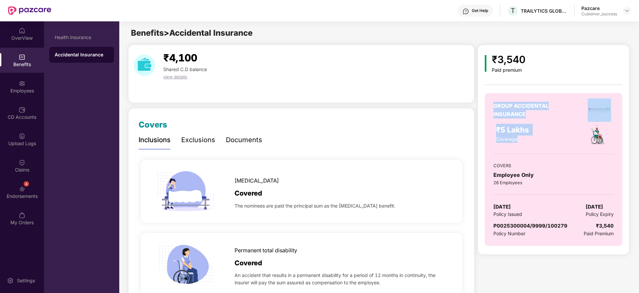
click at [483, 98] on div "₹3,540 Paid premium GROUP ACCIDENTAL INSURANCE ₹5 Lakhs Coverage COVERS Employe…" at bounding box center [553, 150] width 151 height 210
drag, startPoint x: 483, startPoint y: 98, endPoint x: 546, endPoint y: 156, distance: 85.7
click at [546, 156] on div "₹3,540 Paid premium GROUP ACCIDENTAL INSURANCE ₹5 Lakhs Coverage COVERS Employe…" at bounding box center [553, 150] width 151 height 210
click at [547, 156] on div "GROUP ACCIDENTAL INSURANCE ₹5 Lakhs Coverage COVERS Employee Only 26 Employees …" at bounding box center [553, 169] width 137 height 153
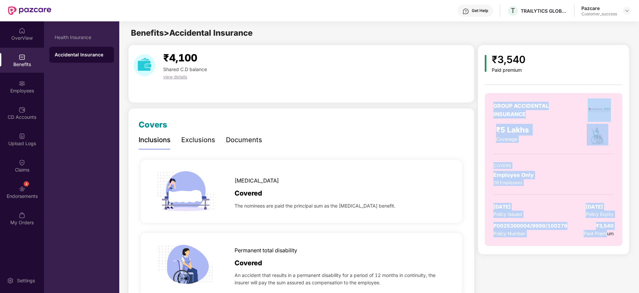
drag, startPoint x: 608, startPoint y: 239, endPoint x: 491, endPoint y: 96, distance: 184.5
click at [491, 96] on div "GROUP ACCIDENTAL INSURANCE ₹5 Lakhs Coverage COVERS Employee Only 26 Employees …" at bounding box center [553, 169] width 137 height 153
drag, startPoint x: 491, startPoint y: 96, endPoint x: 628, endPoint y: 248, distance: 204.7
click at [628, 248] on div "₹3,540 Paid premium GROUP ACCIDENTAL INSURANCE ₹5 Lakhs Coverage COVERS Employe…" at bounding box center [553, 150] width 151 height 210
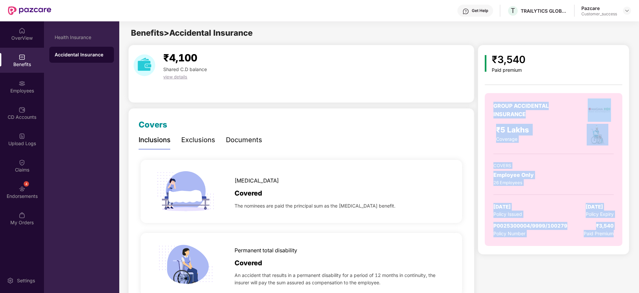
click at [628, 248] on div "₹3,540 Paid premium GROUP ACCIDENTAL INSURANCE ₹5 Lakhs Coverage COVERS Employe…" at bounding box center [553, 150] width 151 height 210
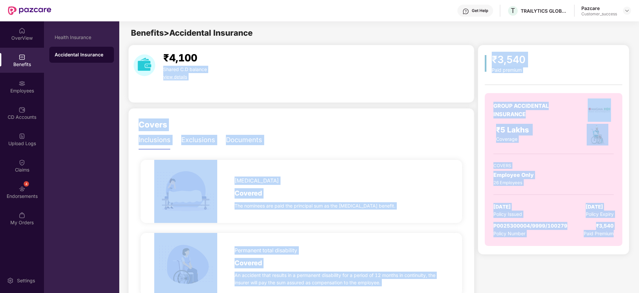
drag, startPoint x: 628, startPoint y: 248, endPoint x: 461, endPoint y: 45, distance: 263.2
click at [461, 45] on div "₹4,100 Shared C.D balance view details" at bounding box center [301, 74] width 346 height 58
drag, startPoint x: 461, startPoint y: 45, endPoint x: 640, endPoint y: 283, distance: 297.9
click at [639, 283] on html "Get Help T TRAILYTICS GLOBAL SERVICES PRIVATE LIMITED Pazcare Customer_success …" at bounding box center [319, 146] width 639 height 293
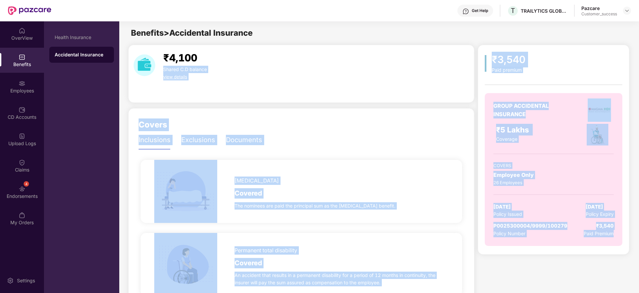
click at [519, 225] on span "P0025300004/9999/100279" at bounding box center [531, 225] width 74 height 6
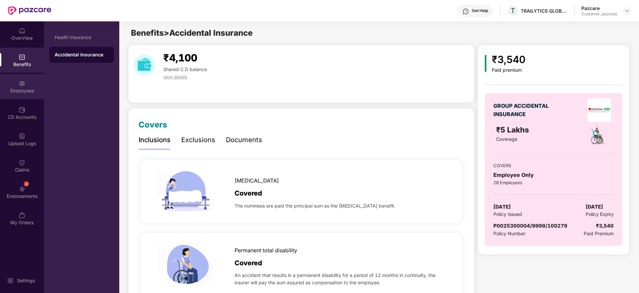
click at [22, 89] on div "Employees" at bounding box center [22, 90] width 44 height 7
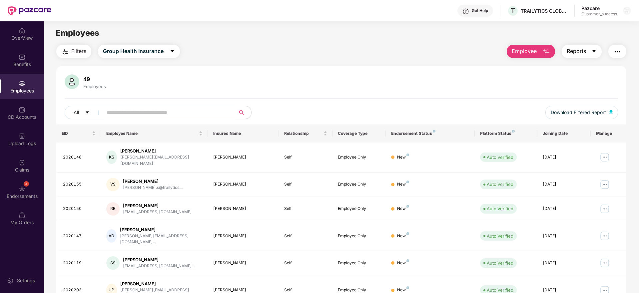
drag, startPoint x: 582, startPoint y: 52, endPoint x: 577, endPoint y: 70, distance: 18.8
click at [582, 52] on span "Reports" at bounding box center [576, 51] width 19 height 8
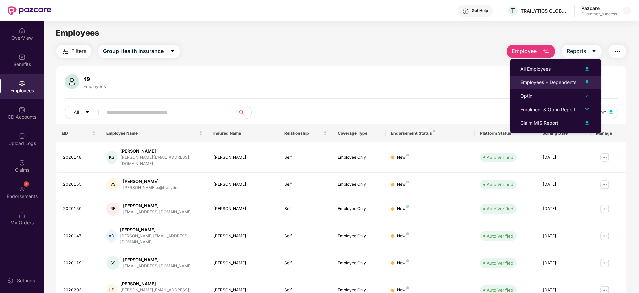
click at [569, 81] on div "Employees + Dependents" at bounding box center [549, 82] width 56 height 7
